Goal: Task Accomplishment & Management: Use online tool/utility

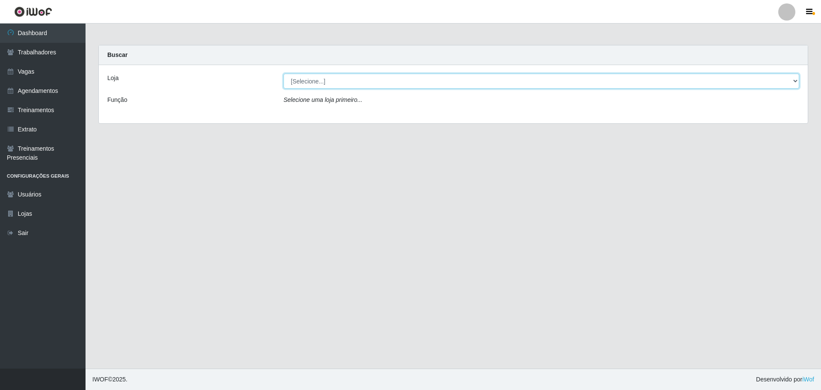
click at [352, 77] on select "[Selecione...] O ROSÁRIO ALIMENTOS" at bounding box center [542, 81] width 516 height 15
select select "349"
click at [284, 74] on select "[Selecione...] O ROSÁRIO ALIMENTOS" at bounding box center [542, 81] width 516 height 15
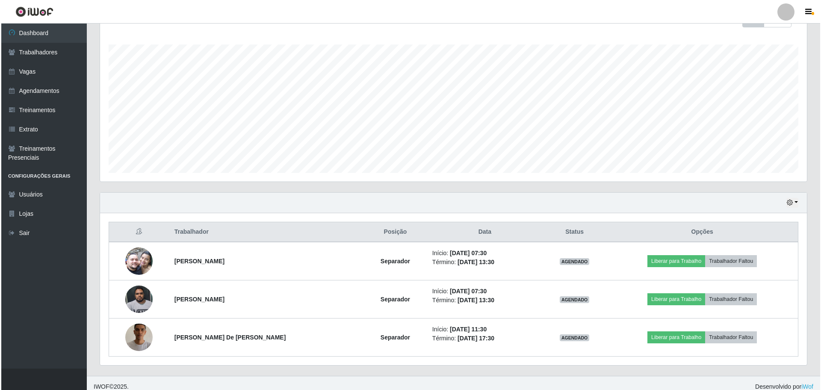
scroll to position [140, 0]
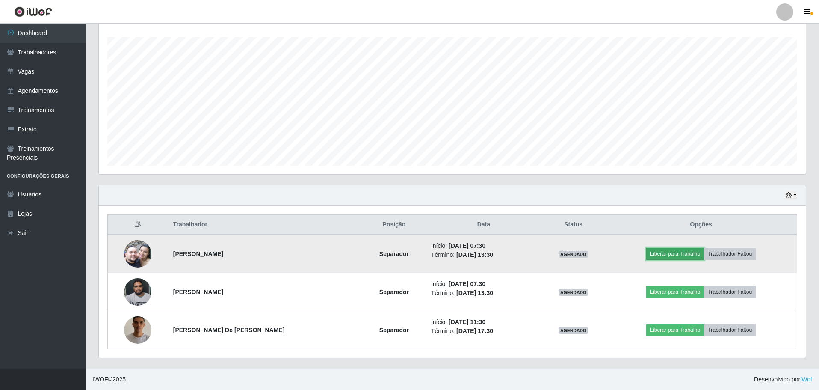
click at [671, 251] on button "Liberar para Trabalho" at bounding box center [675, 254] width 58 height 12
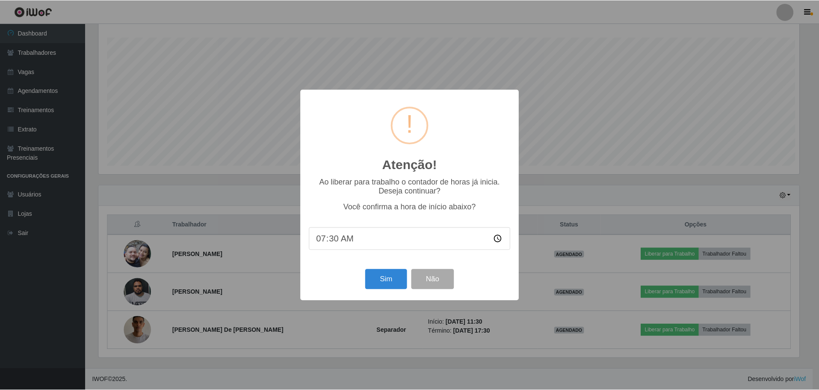
scroll to position [178, 703]
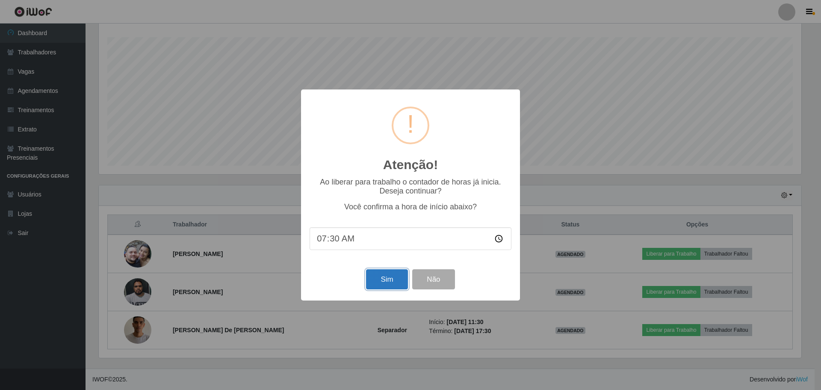
click at [377, 279] on button "Sim" at bounding box center [387, 279] width 42 height 20
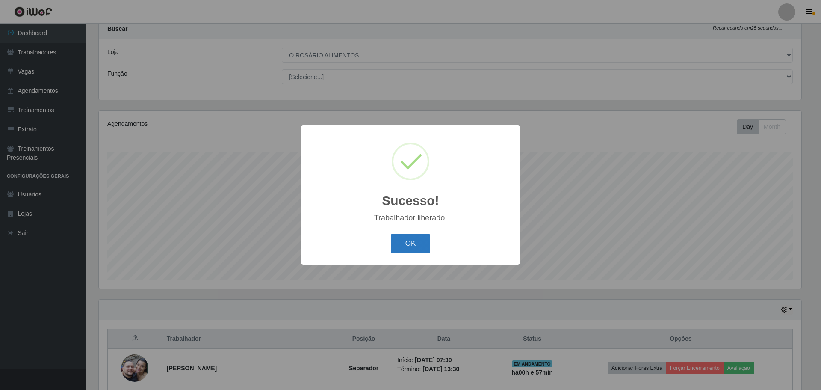
click at [412, 242] on button "OK" at bounding box center [411, 244] width 40 height 20
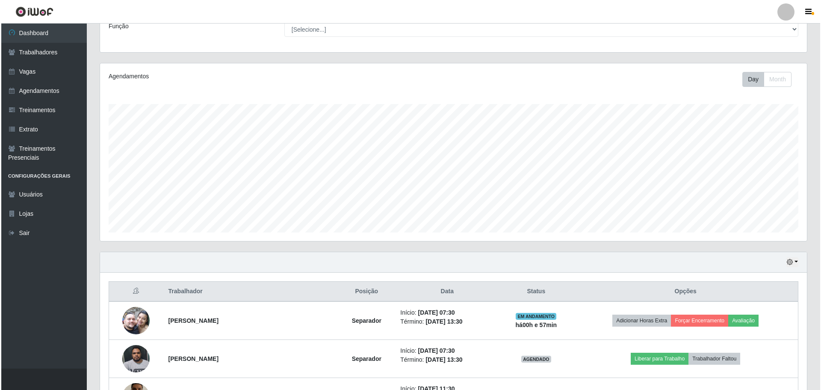
scroll to position [140, 0]
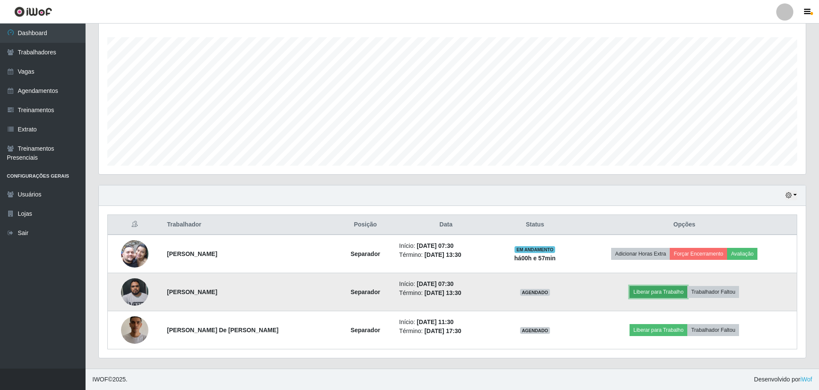
click at [674, 296] on button "Liberar para Trabalho" at bounding box center [659, 292] width 58 height 12
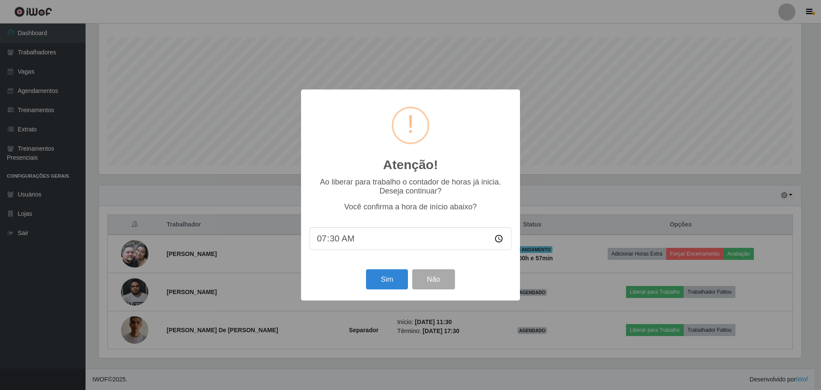
click at [385, 291] on div "Sim Não" at bounding box center [411, 279] width 202 height 24
click at [384, 281] on button "Sim" at bounding box center [387, 279] width 42 height 20
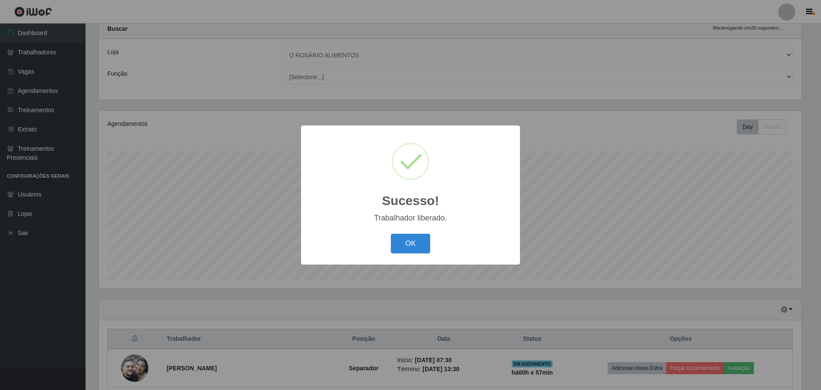
click at [391, 234] on button "OK" at bounding box center [411, 244] width 40 height 20
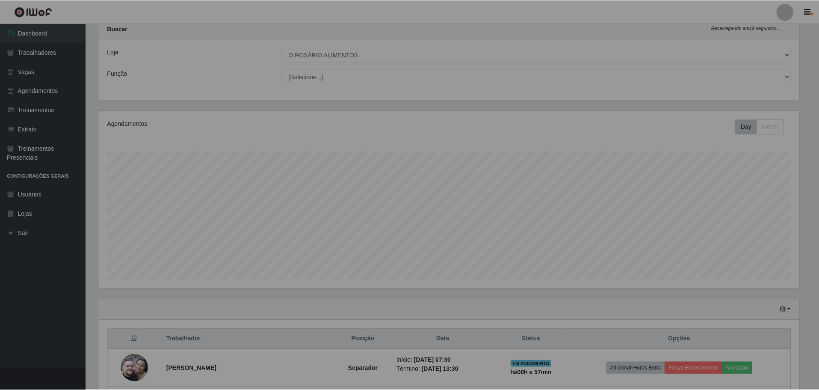
scroll to position [178, 707]
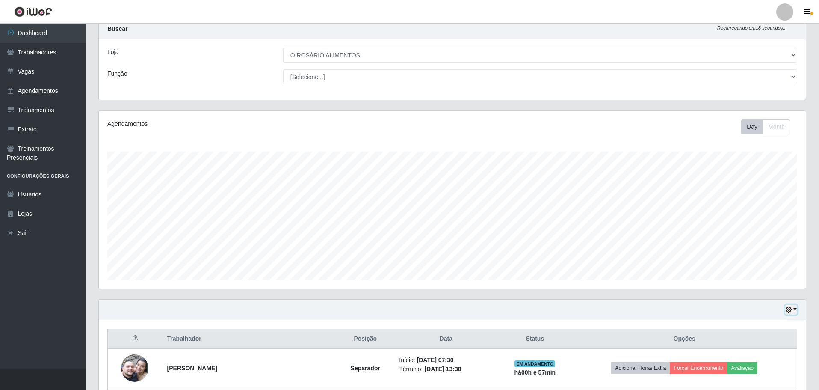
click at [786, 311] on button "button" at bounding box center [792, 310] width 12 height 10
click at [765, 290] on button "Não encerrados" at bounding box center [763, 296] width 68 height 18
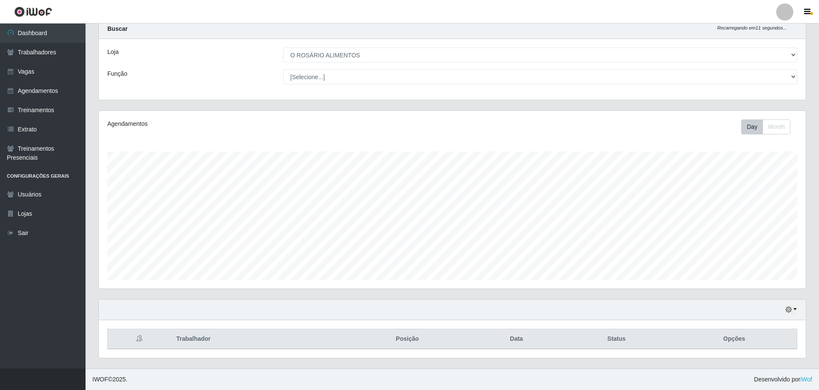
click at [799, 305] on div "Hoje 1 dia 3 dias 1 Semana Não encerrados" at bounding box center [452, 309] width 707 height 21
click at [798, 306] on div "Hoje 1 dia 3 dias 1 Semana Não encerrados" at bounding box center [452, 309] width 707 height 21
click at [797, 307] on button "button" at bounding box center [792, 310] width 12 height 10
click at [756, 223] on button "Hoje" at bounding box center [763, 224] width 68 height 18
